Goal: Find specific page/section: Find specific page/section

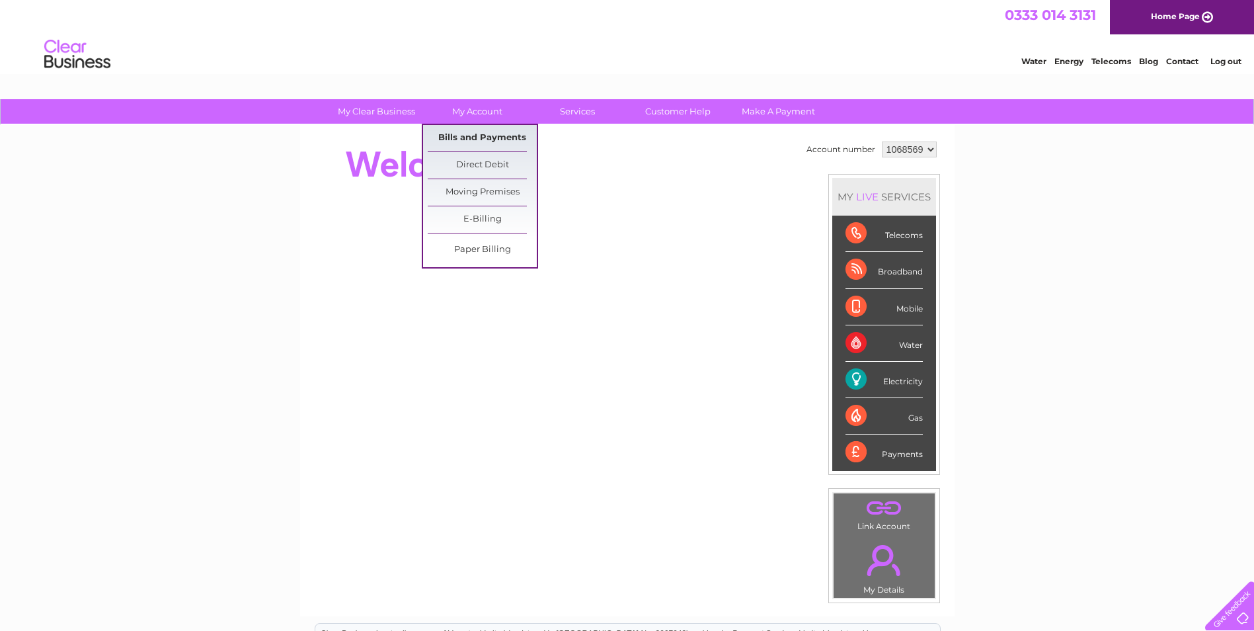
click at [485, 134] on link "Bills and Payments" at bounding box center [482, 138] width 109 height 26
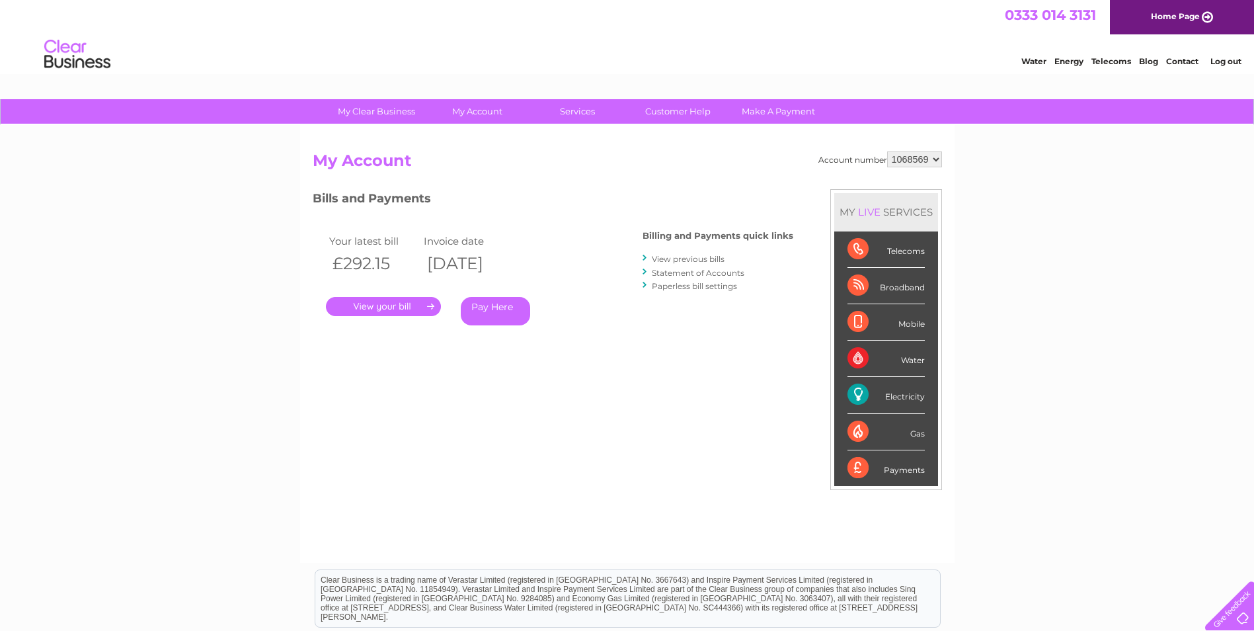
click at [404, 303] on link "." at bounding box center [383, 306] width 115 height 19
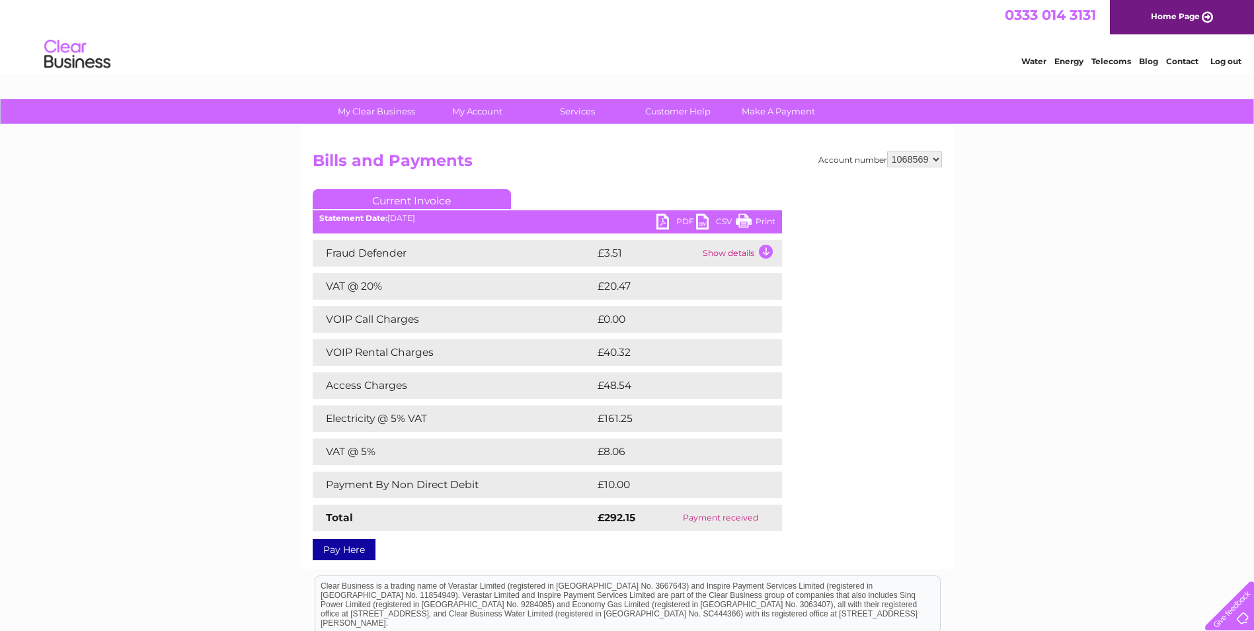
drag, startPoint x: 481, startPoint y: 262, endPoint x: 954, endPoint y: 446, distance: 508.0
click at [954, 446] on div "Account number 1068569 Bills and Payments Current Invoice PDF CSV Print" at bounding box center [627, 347] width 654 height 444
